Goal: Task Accomplishment & Management: Manage account settings

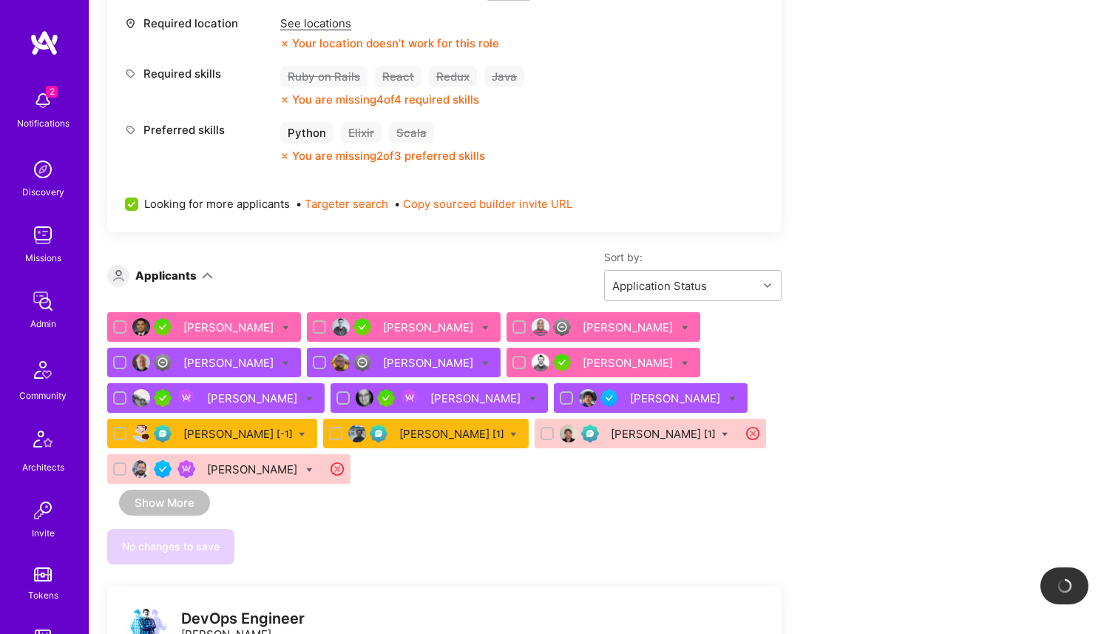
scroll to position [645, 0]
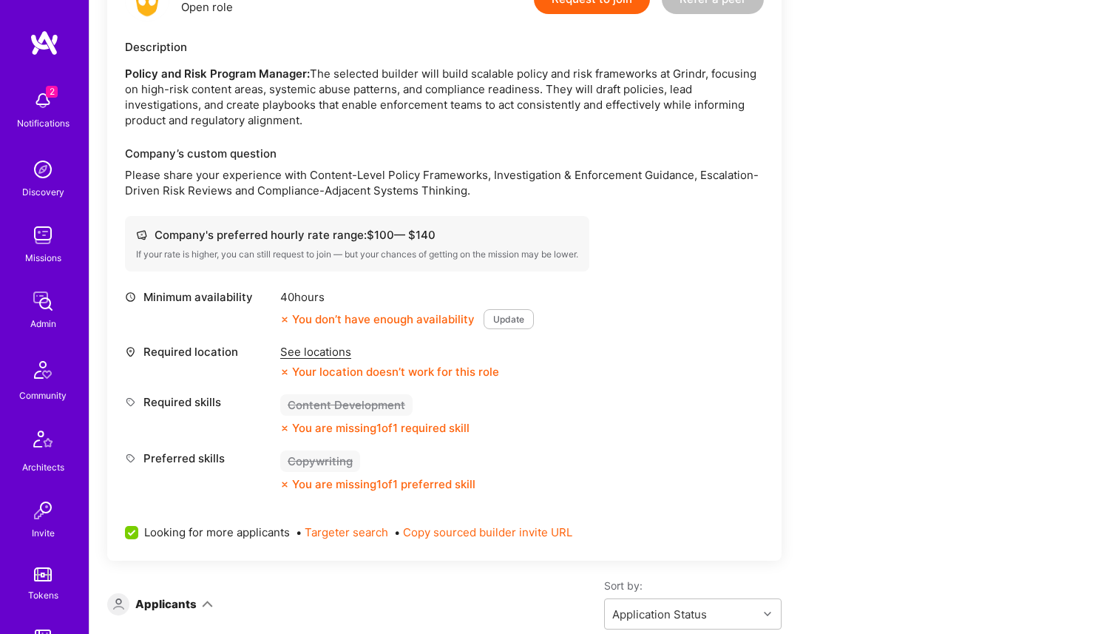
scroll to position [276, 0]
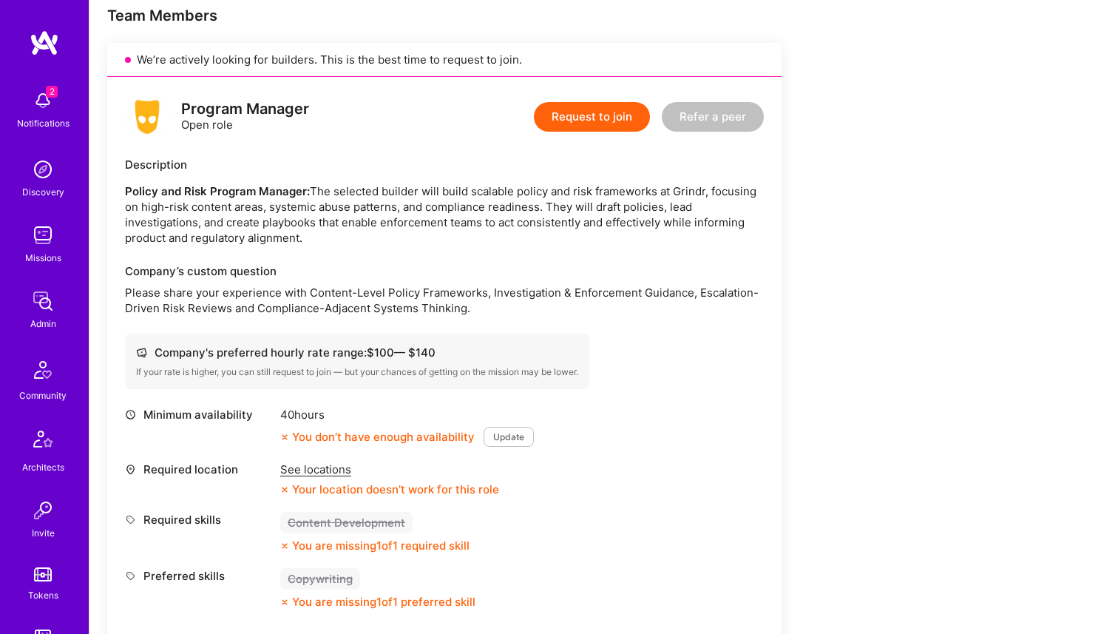
click at [223, 202] on p "Policy and Risk Program Manager: The selected builder will build scalable polic…" at bounding box center [444, 214] width 639 height 62
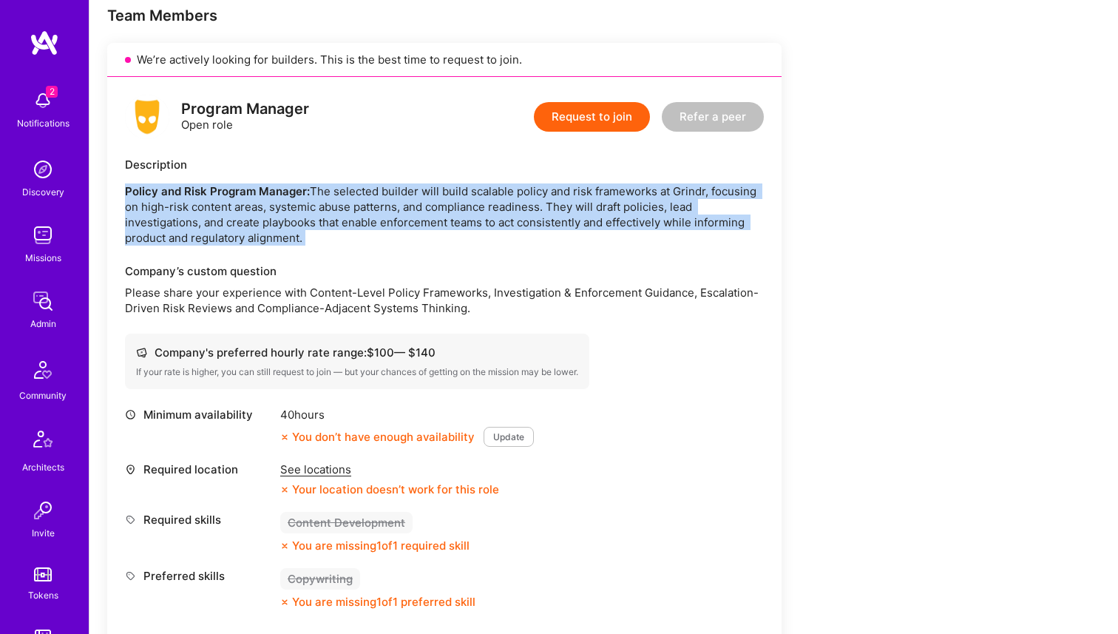
click at [223, 202] on p "Policy and Risk Program Manager: The selected builder will build scalable polic…" at bounding box center [444, 214] width 639 height 62
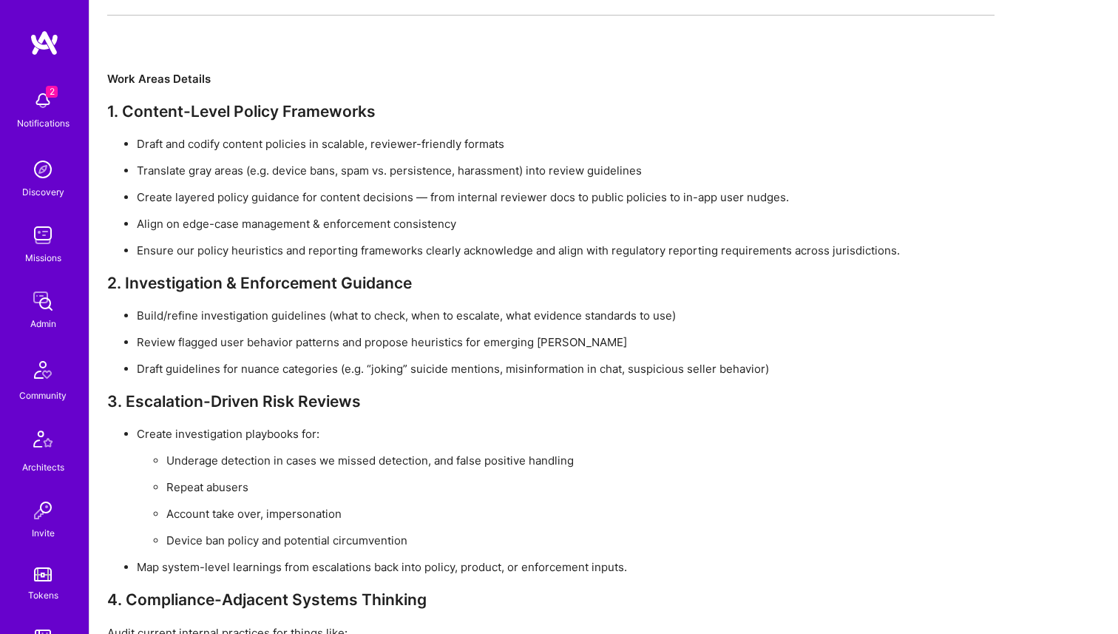
scroll to position [4538, 0]
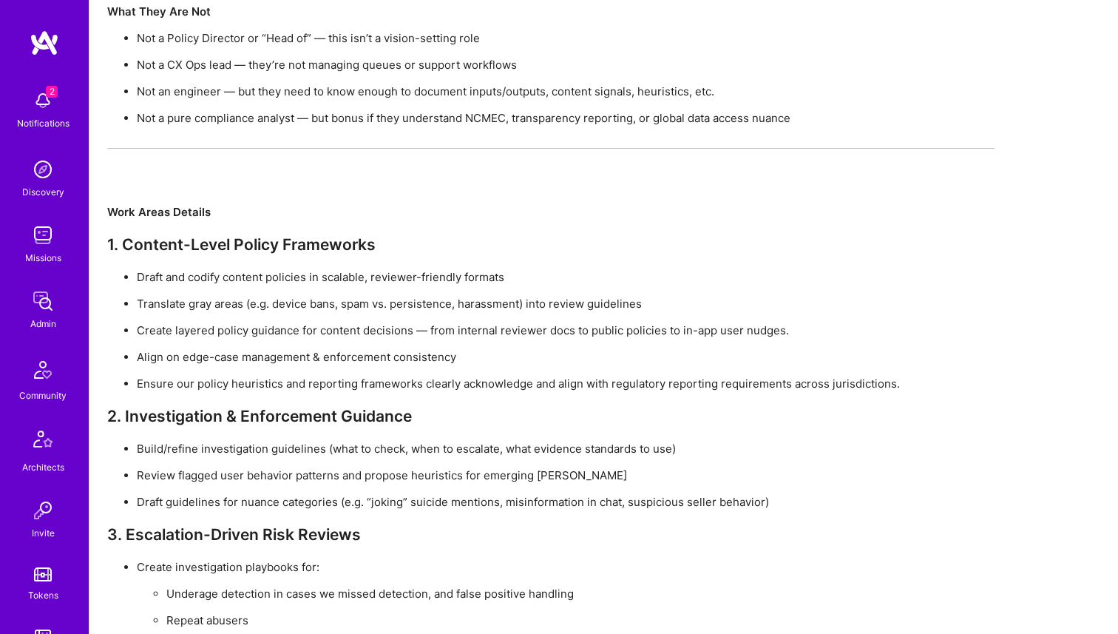
click at [179, 242] on div "Program Manager - Policy and Risk We’re looking for a contractor who can help u…" at bounding box center [550, 621] width 887 height 2424
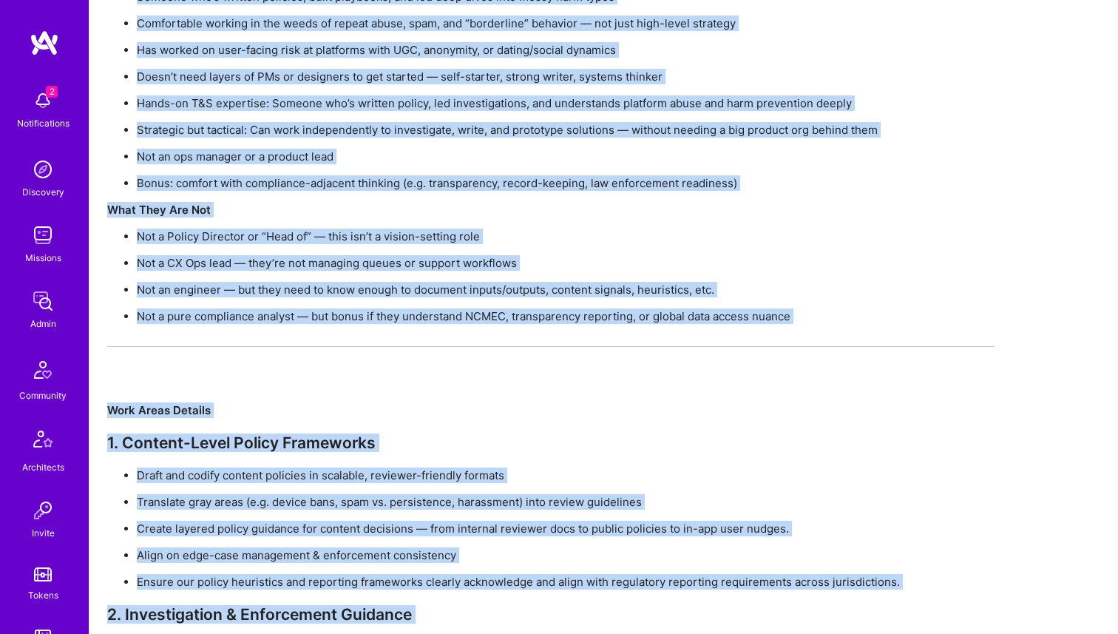
scroll to position [4401, 0]
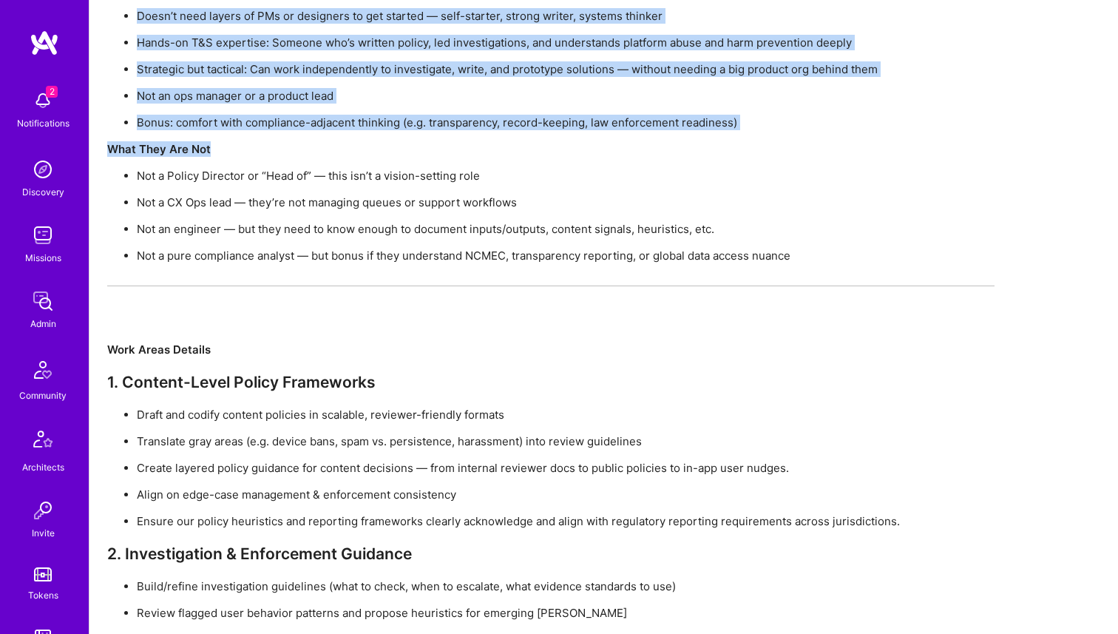
drag, startPoint x: 101, startPoint y: 188, endPoint x: 781, endPoint y: 252, distance: 683.2
copy div "Program Manager - Policy and Risk We’re looking for a contractor who can help u…"
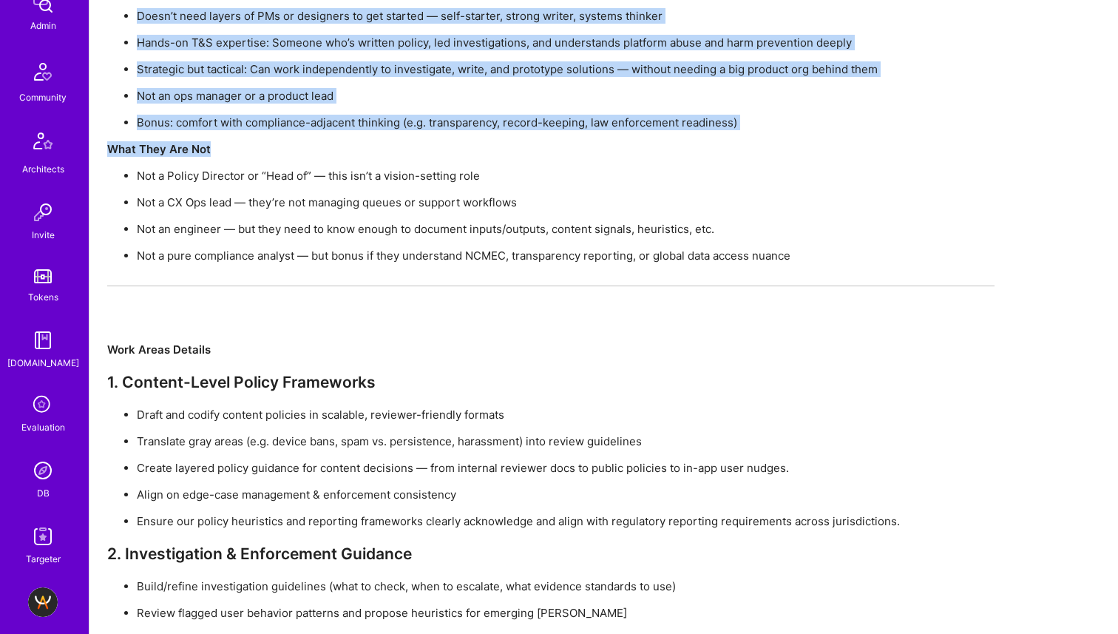
scroll to position [360, 0]
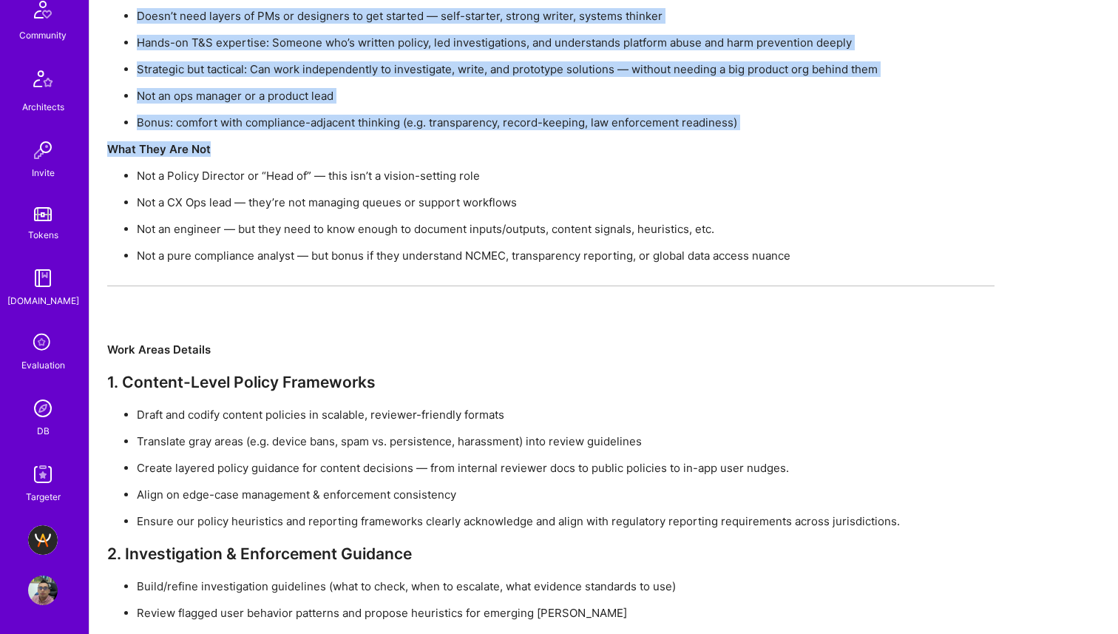
click at [37, 411] on img at bounding box center [43, 408] width 30 height 30
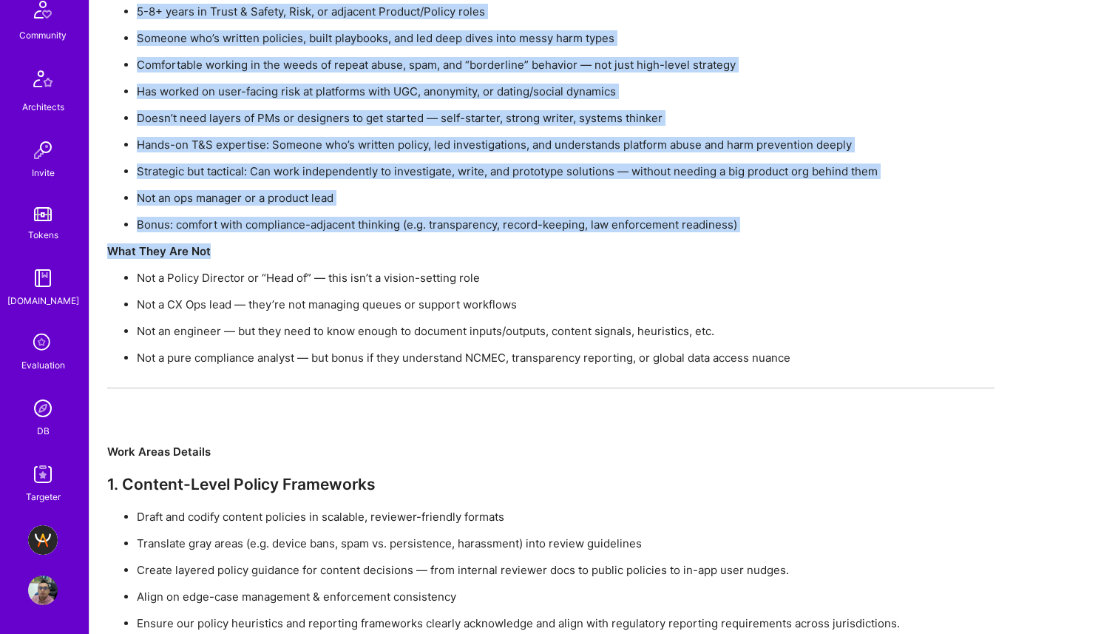
scroll to position [3539, 0]
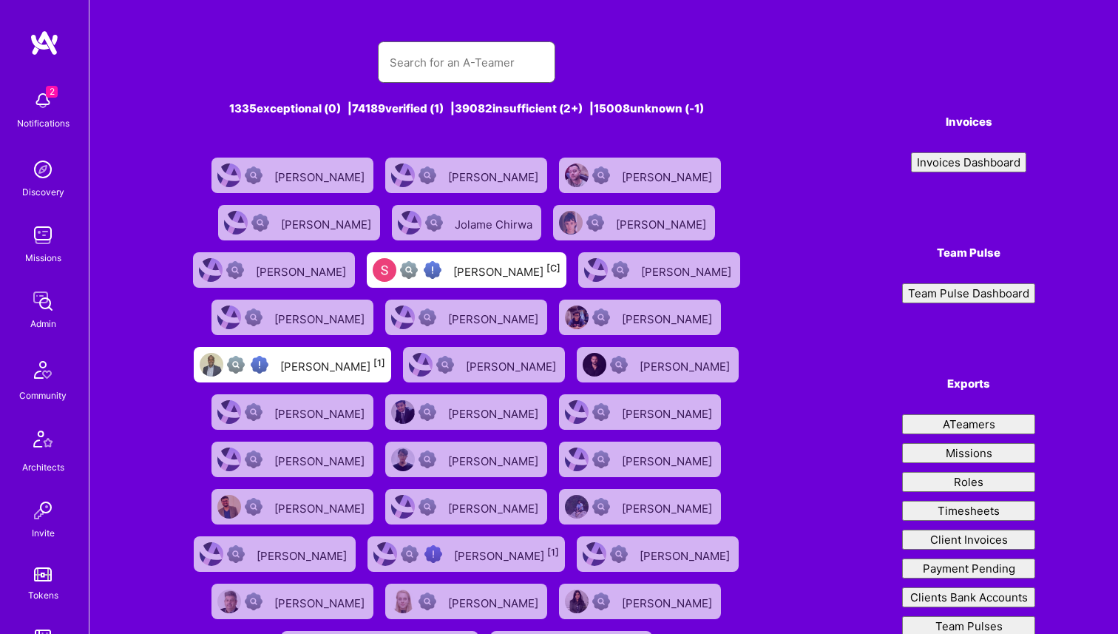
click at [459, 55] on input "text" at bounding box center [467, 63] width 154 height 38
paste input "Oyedele"
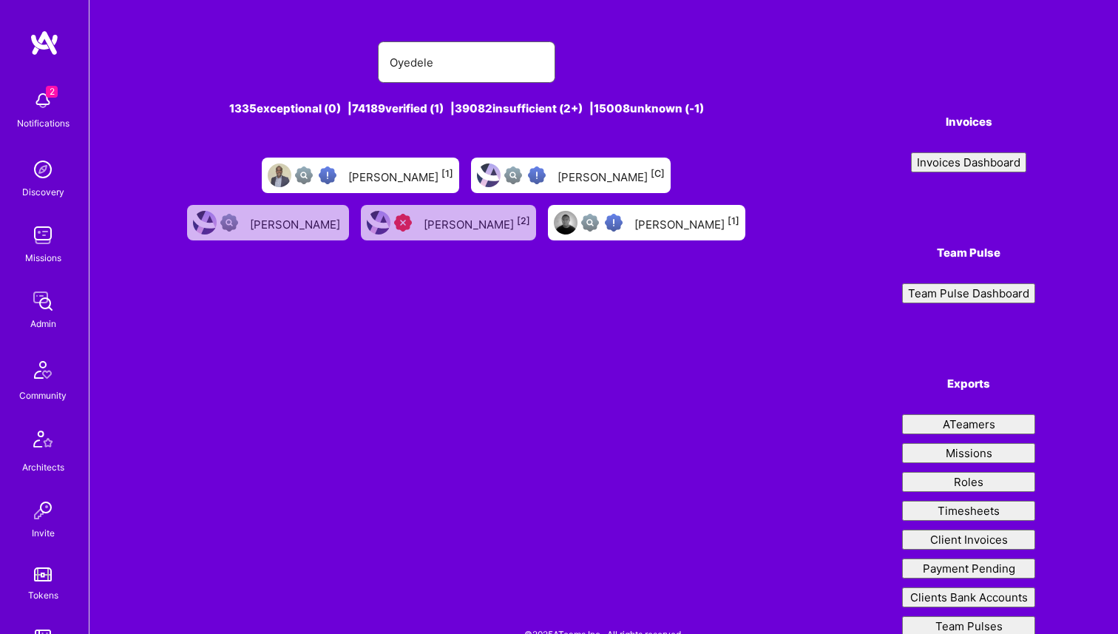
type input "Oyedele"
click at [380, 175] on div "[PERSON_NAME] [1]" at bounding box center [400, 175] width 105 height 19
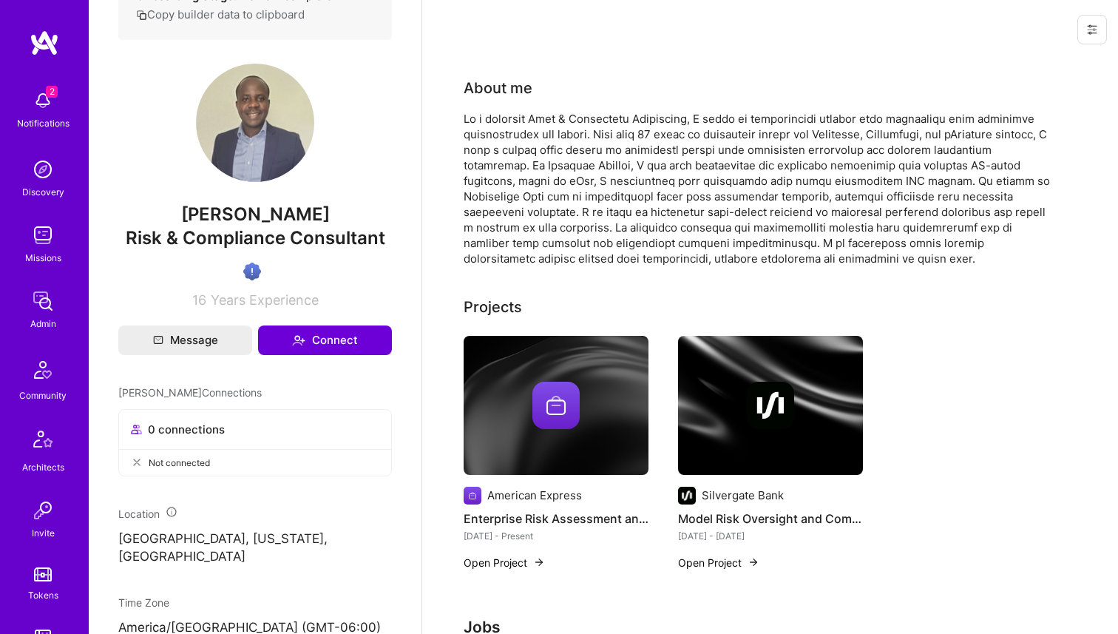
click at [1083, 28] on button at bounding box center [1092, 30] width 30 height 30
click at [1056, 63] on button "Login as Oyedele" at bounding box center [1038, 63] width 137 height 38
